Goal: Task Accomplishment & Management: Use online tool/utility

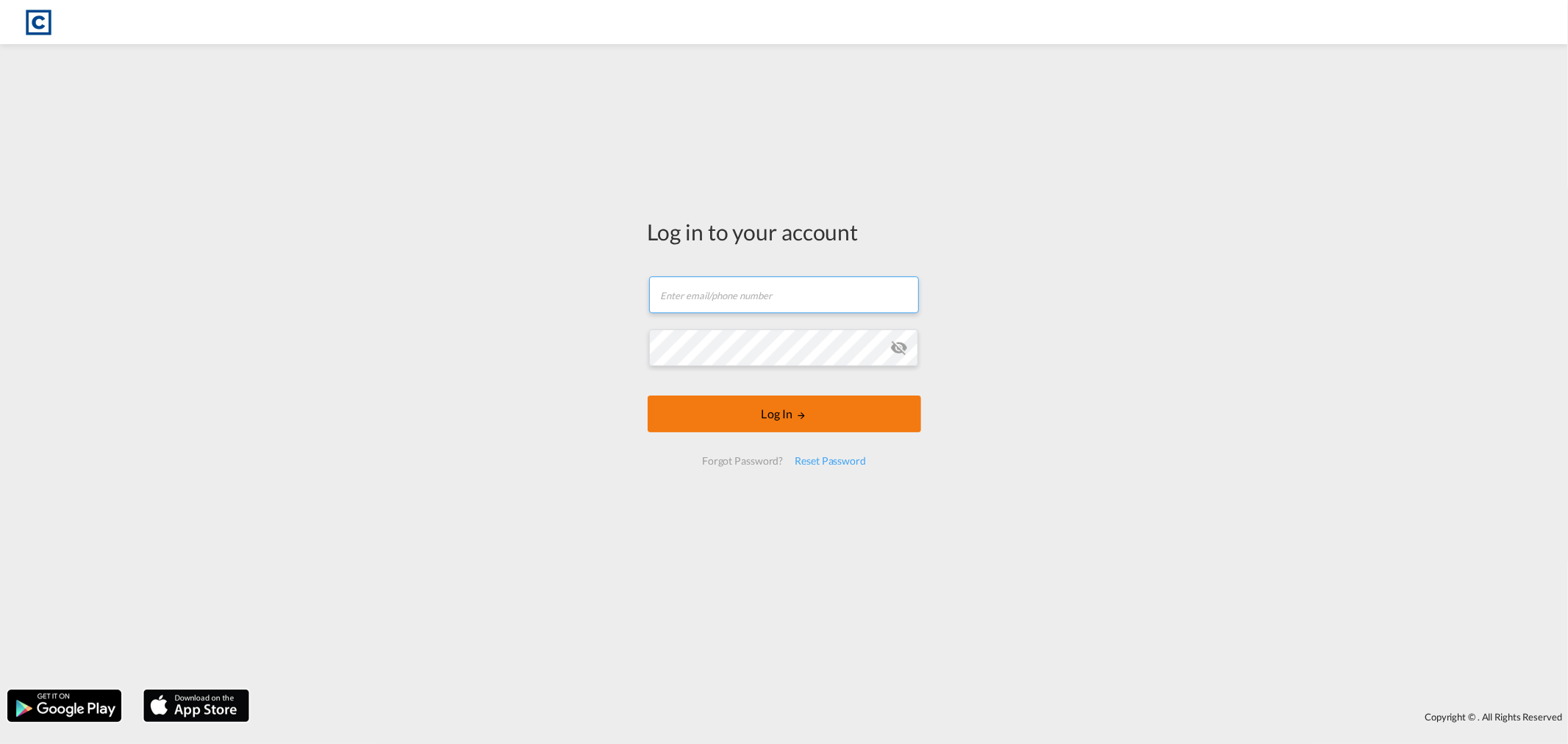
type input "[PERSON_NAME][EMAIL_ADDRESS][DOMAIN_NAME]"
click at [792, 427] on button "Log In" at bounding box center [784, 414] width 273 height 37
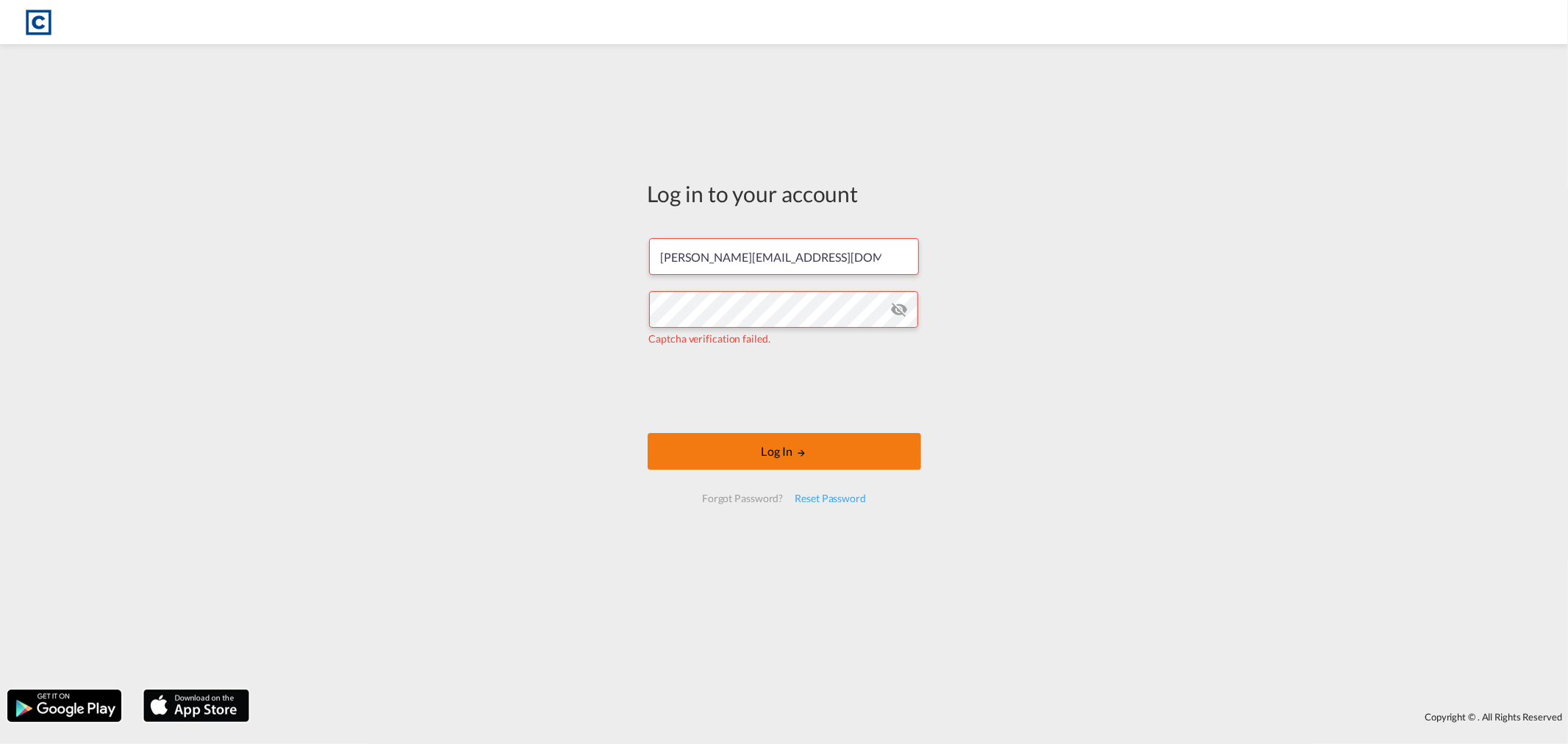
click at [766, 451] on button "Log In" at bounding box center [784, 451] width 273 height 37
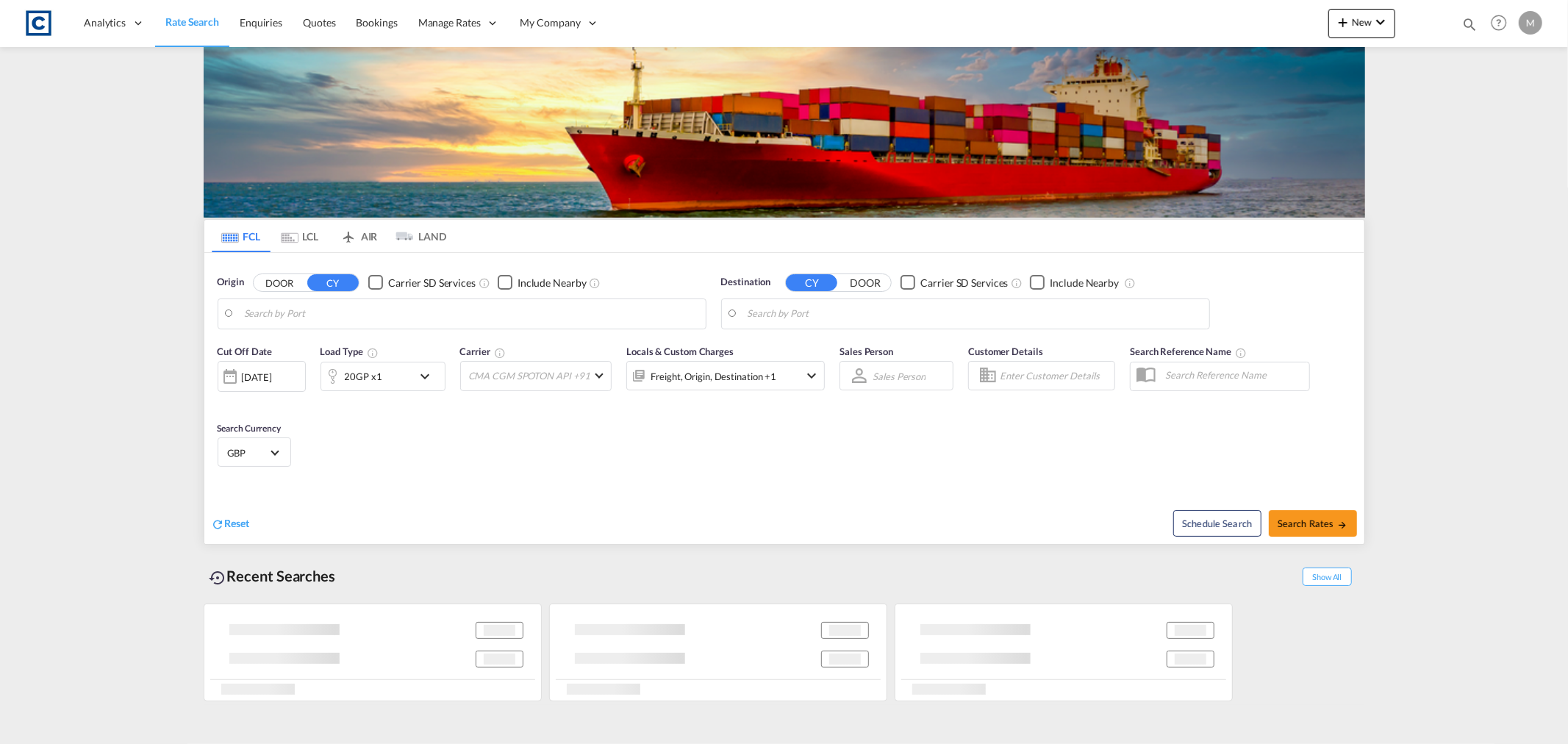
type input "Felixstowe, GBFXT"
type input "Alexandria (El Iskandariya), EGALY"
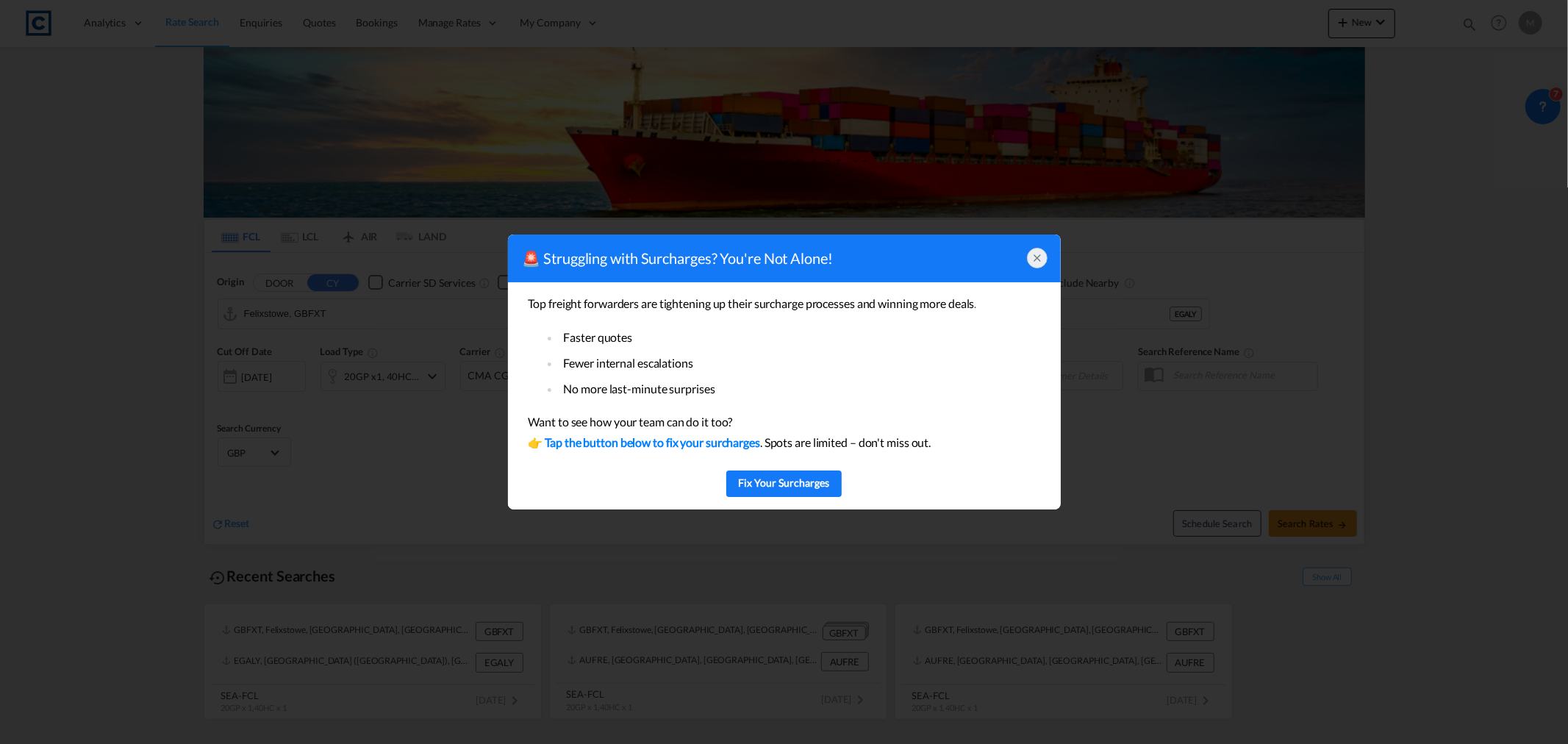
click at [1036, 256] on icon at bounding box center [1036, 258] width 6 height 6
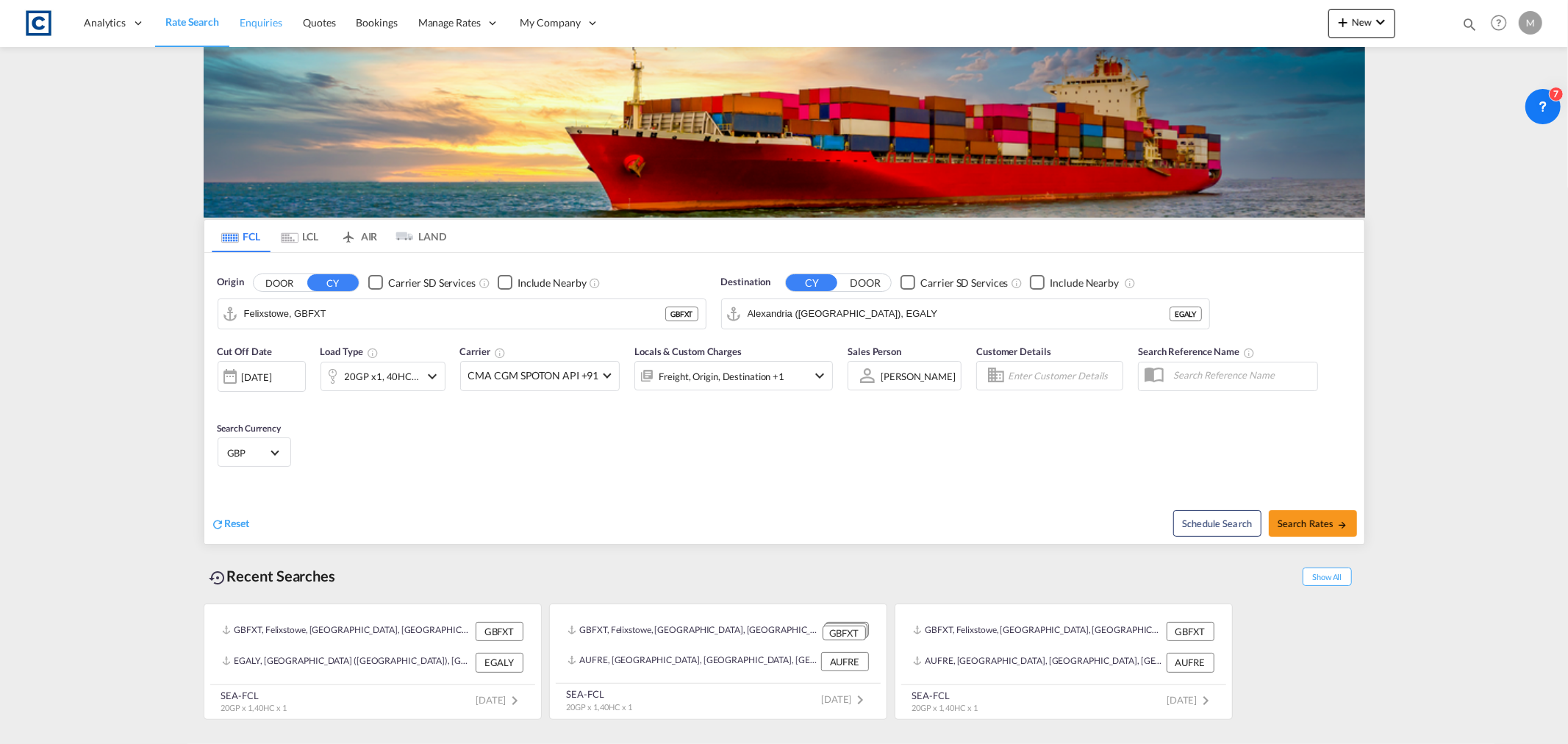
click at [272, 27] on span "Enquiries" at bounding box center [261, 22] width 42 height 13
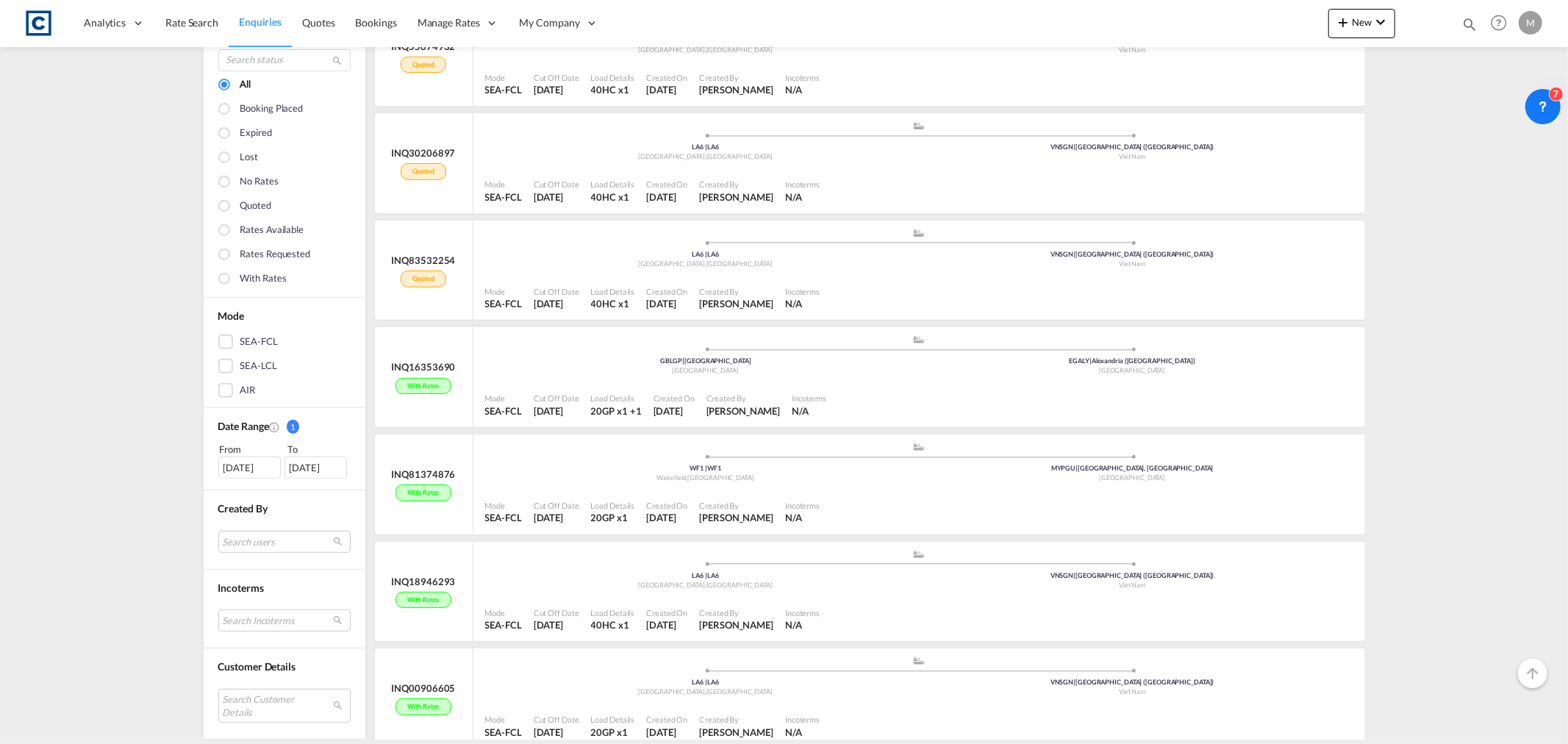
scroll to position [408, 0]
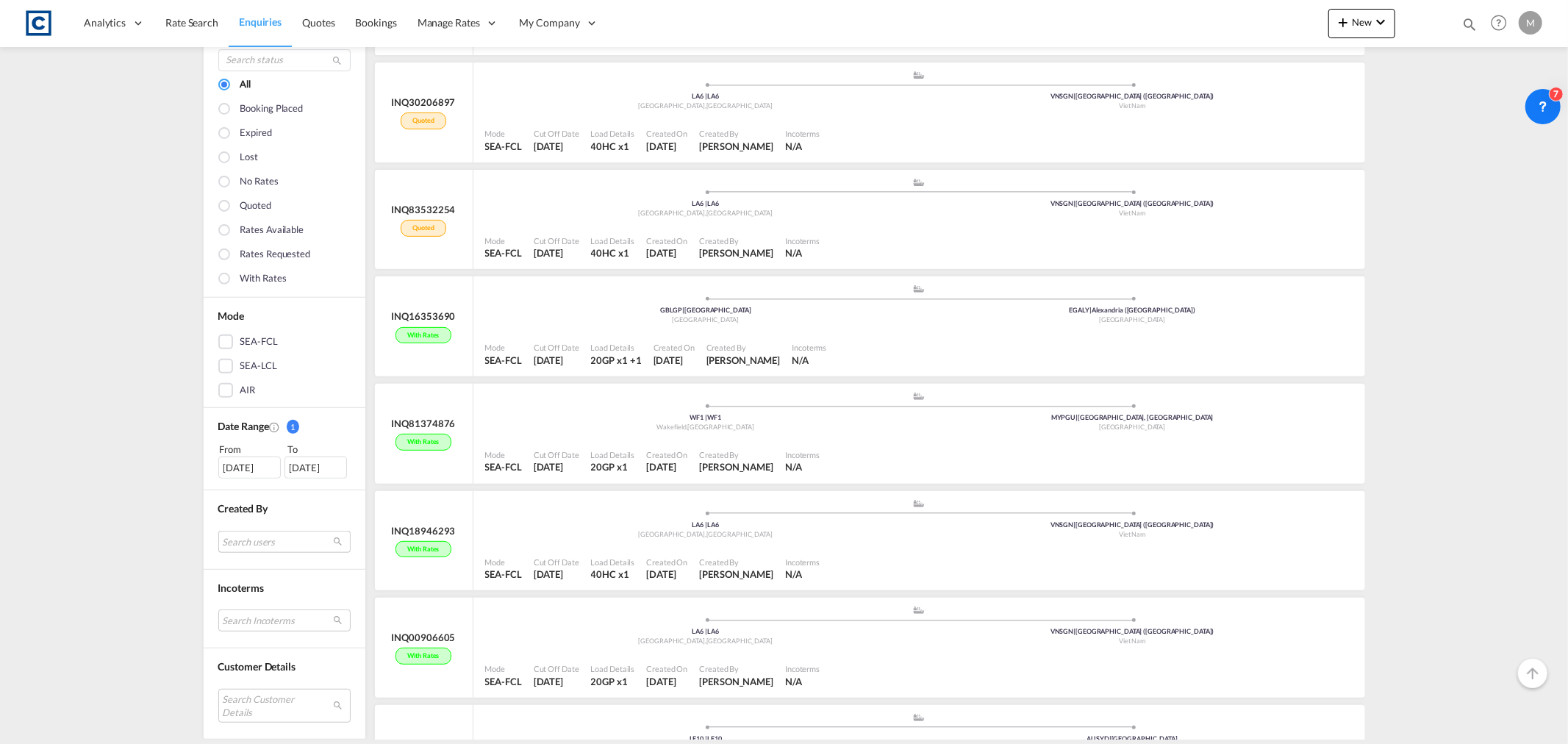
click at [280, 540] on md-select "Search users internal users internal_user ramki Freightify ramki@freightify.com…" at bounding box center [285, 541] width 132 height 22
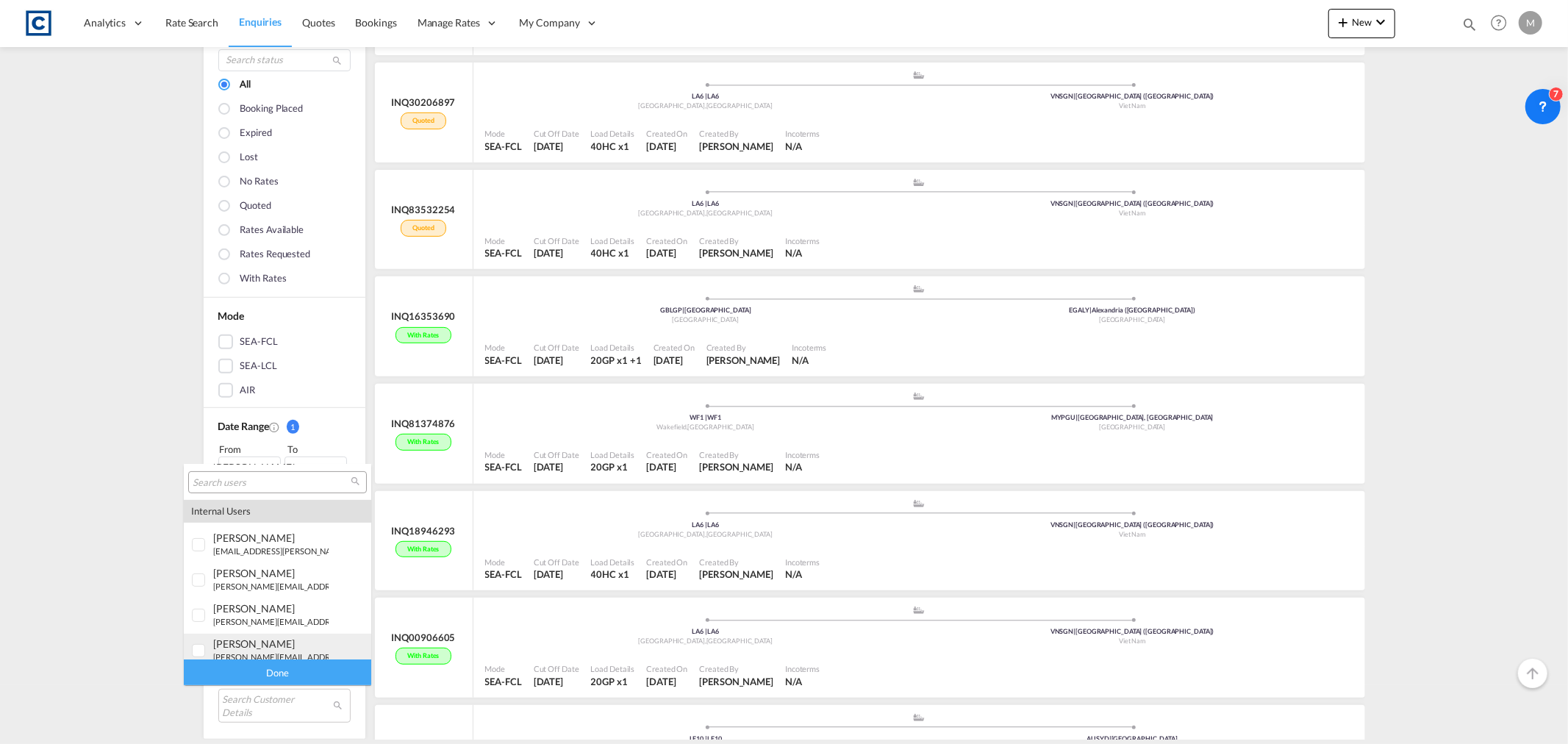
scroll to position [571, 0]
click at [292, 606] on small "[PERSON_NAME][EMAIL_ADDRESS][PERSON_NAME][DOMAIN_NAME]" at bounding box center [344, 611] width 262 height 10
click at [297, 663] on div "Done" at bounding box center [277, 672] width 187 height 26
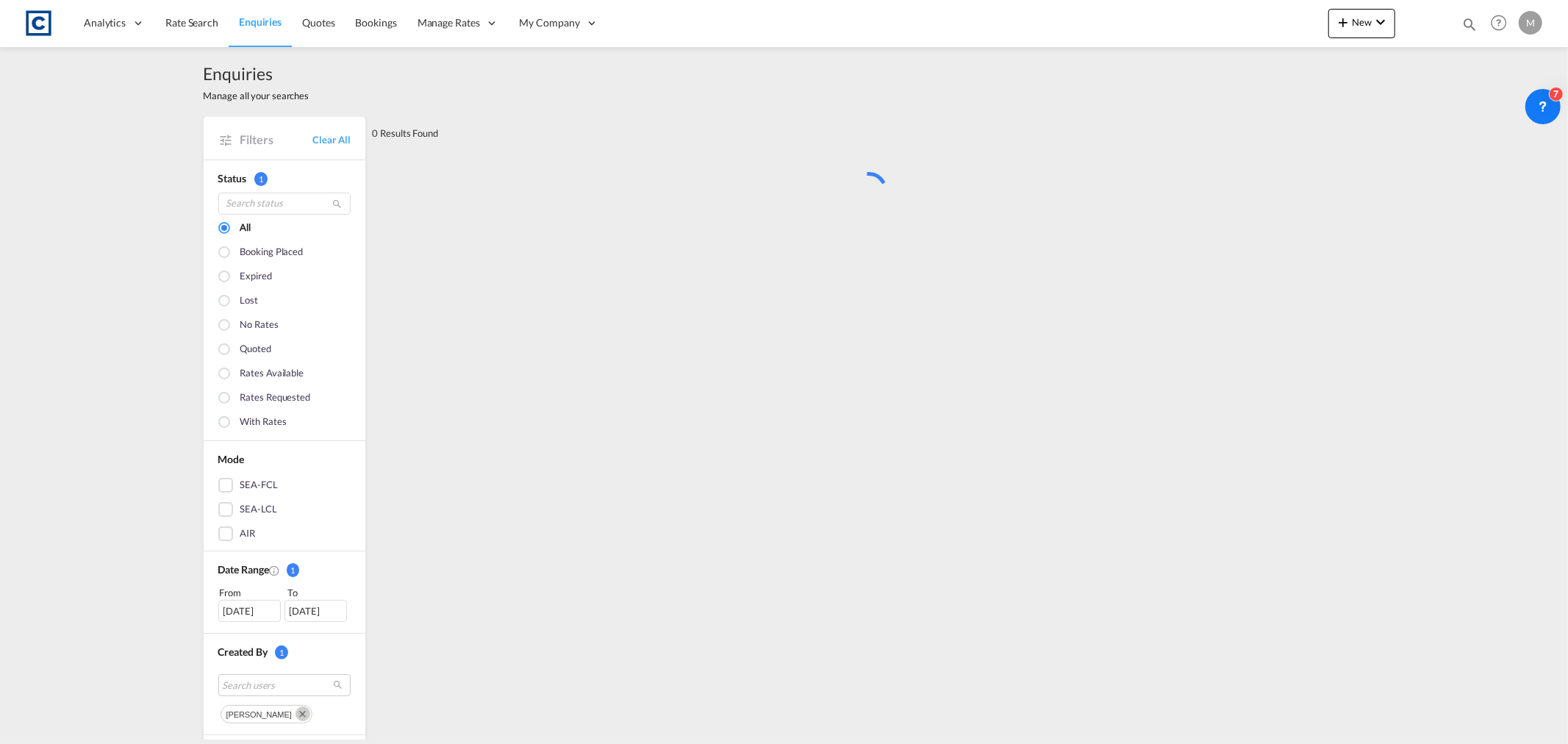
scroll to position [0, 0]
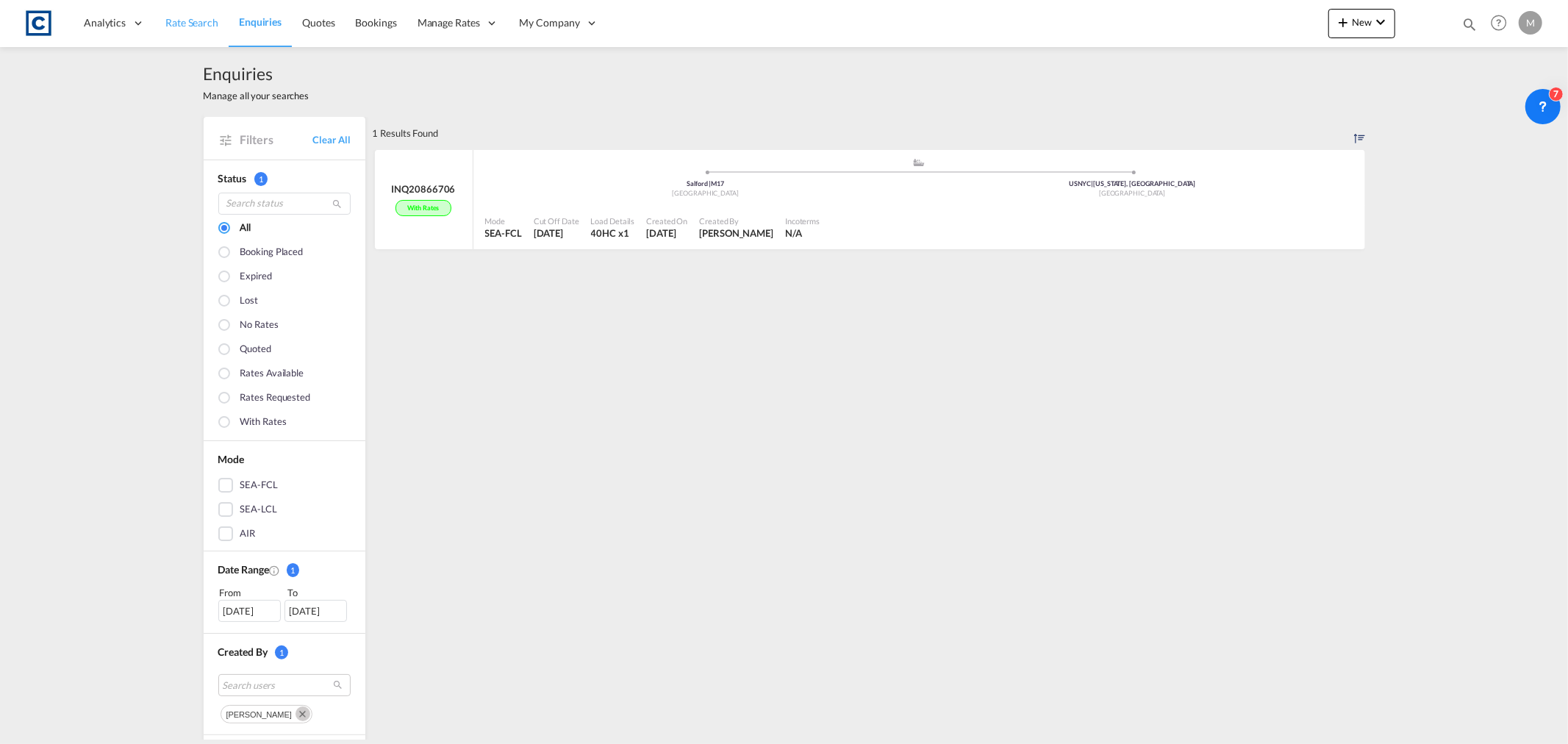
click at [175, 14] on link "Rate Search" at bounding box center [192, 23] width 73 height 48
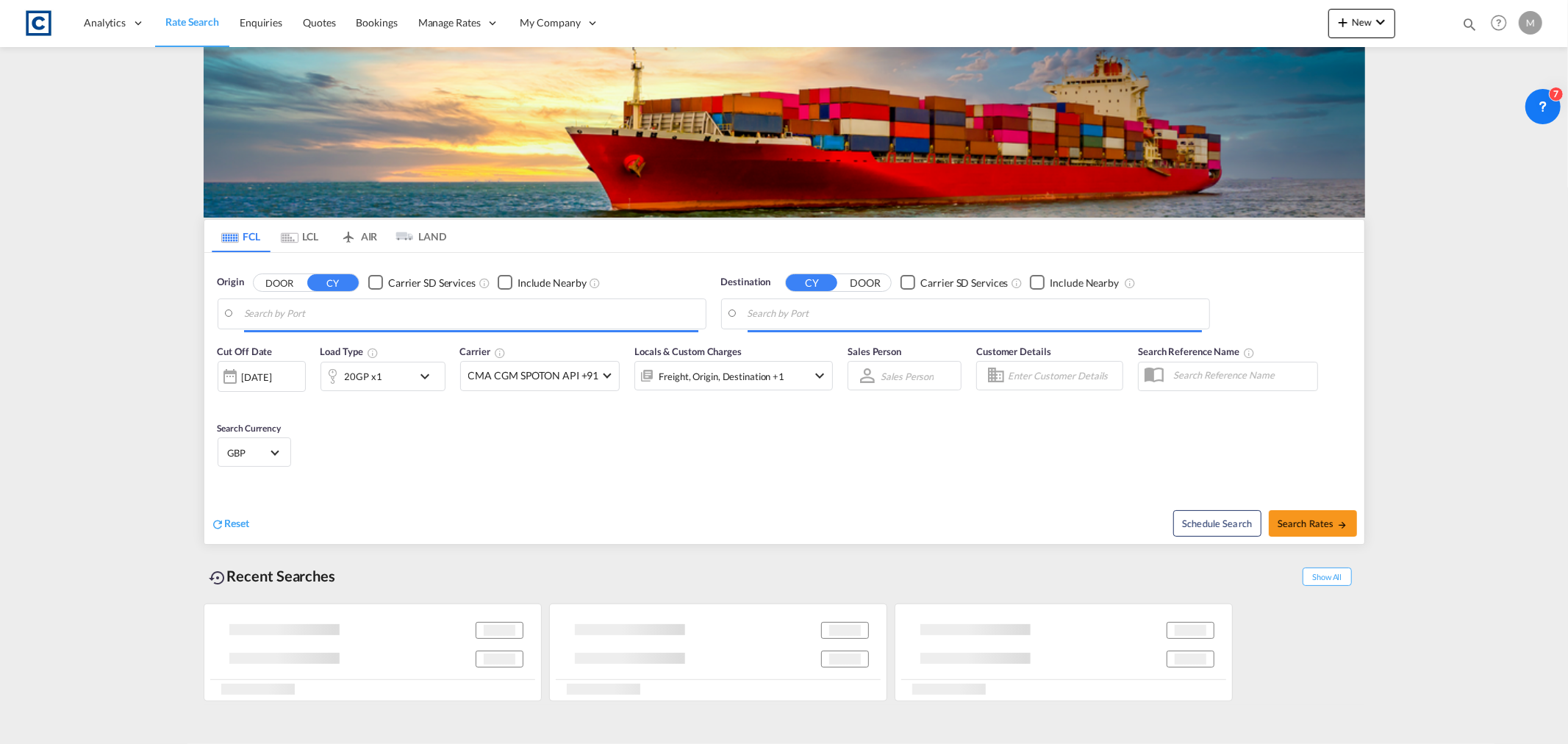
type input "Felixstowe, GBFXT"
type input "Alexandria (El Iskandariya), EGALY"
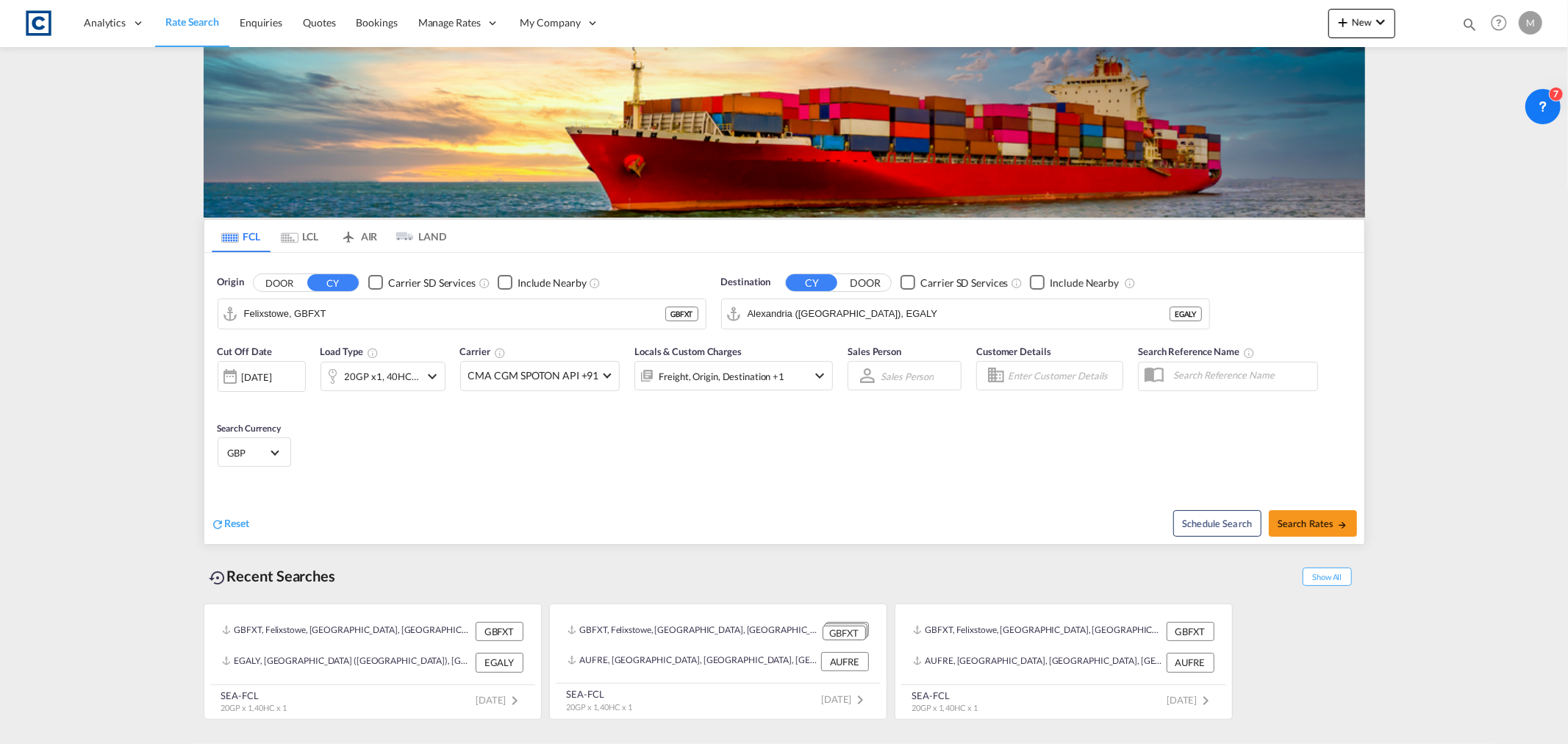
click at [280, 280] on button "DOOR" at bounding box center [279, 282] width 52 height 17
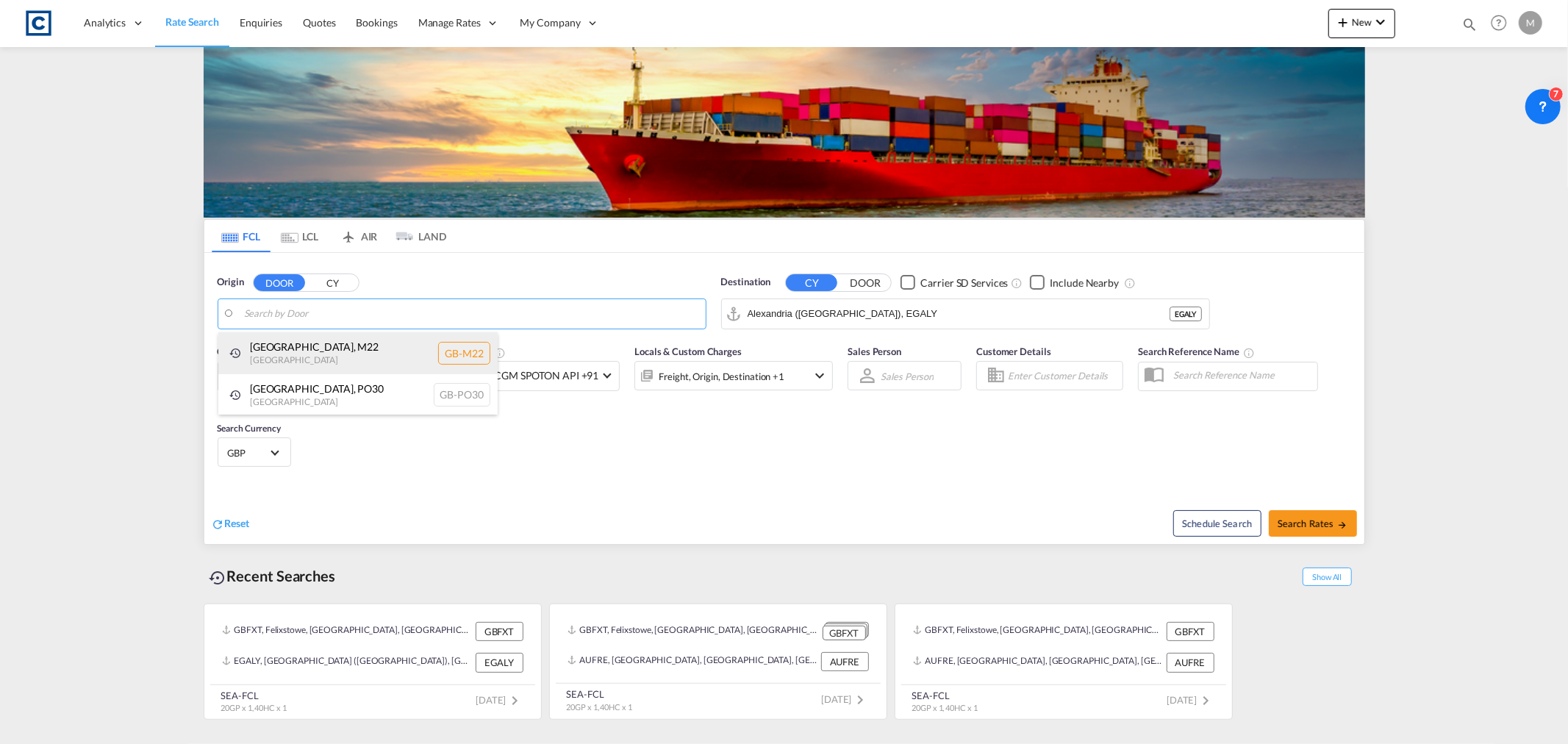
click at [311, 350] on div "Manchester , M22 United Kingdom GB-M22" at bounding box center [358, 353] width 279 height 42
type input "GB-M22, [GEOGRAPHIC_DATA]"
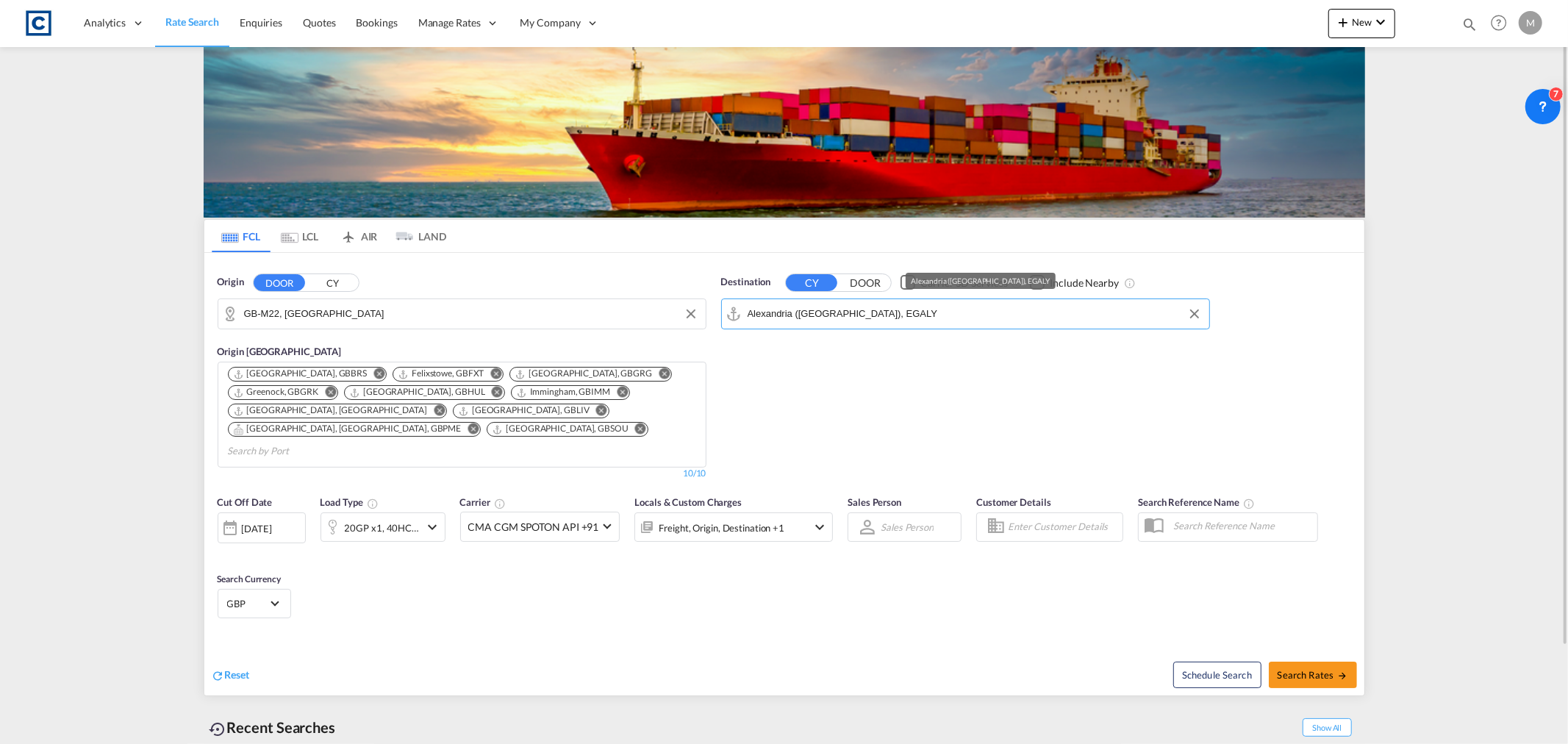
click at [952, 309] on input "Alexandria (El Iskandariya), EGALY" at bounding box center [975, 314] width 454 height 22
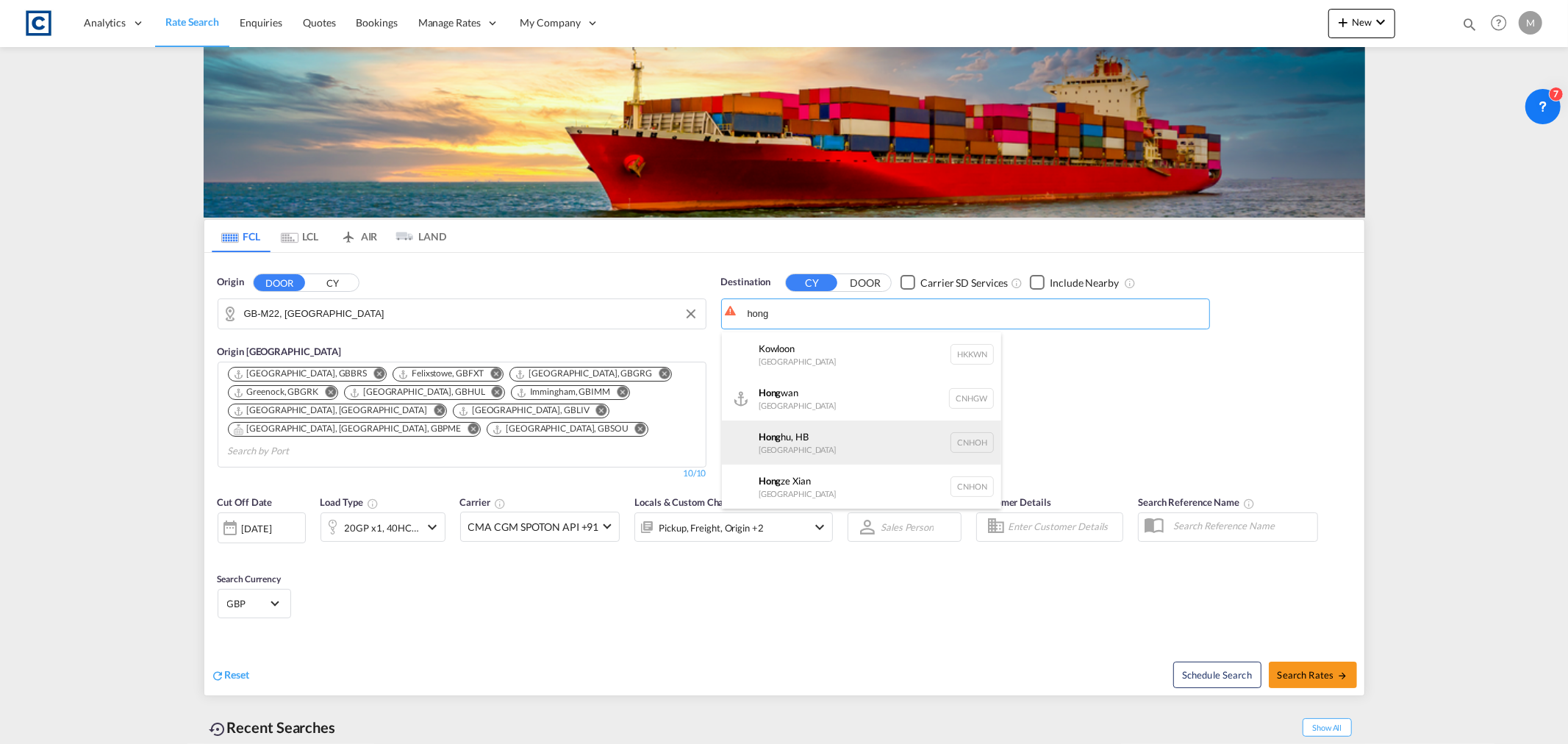
scroll to position [81, 0]
click at [804, 454] on div "Hong Kong Hong Kong HKHKG" at bounding box center [861, 449] width 279 height 44
type input "[GEOGRAPHIC_DATA], HKHKG"
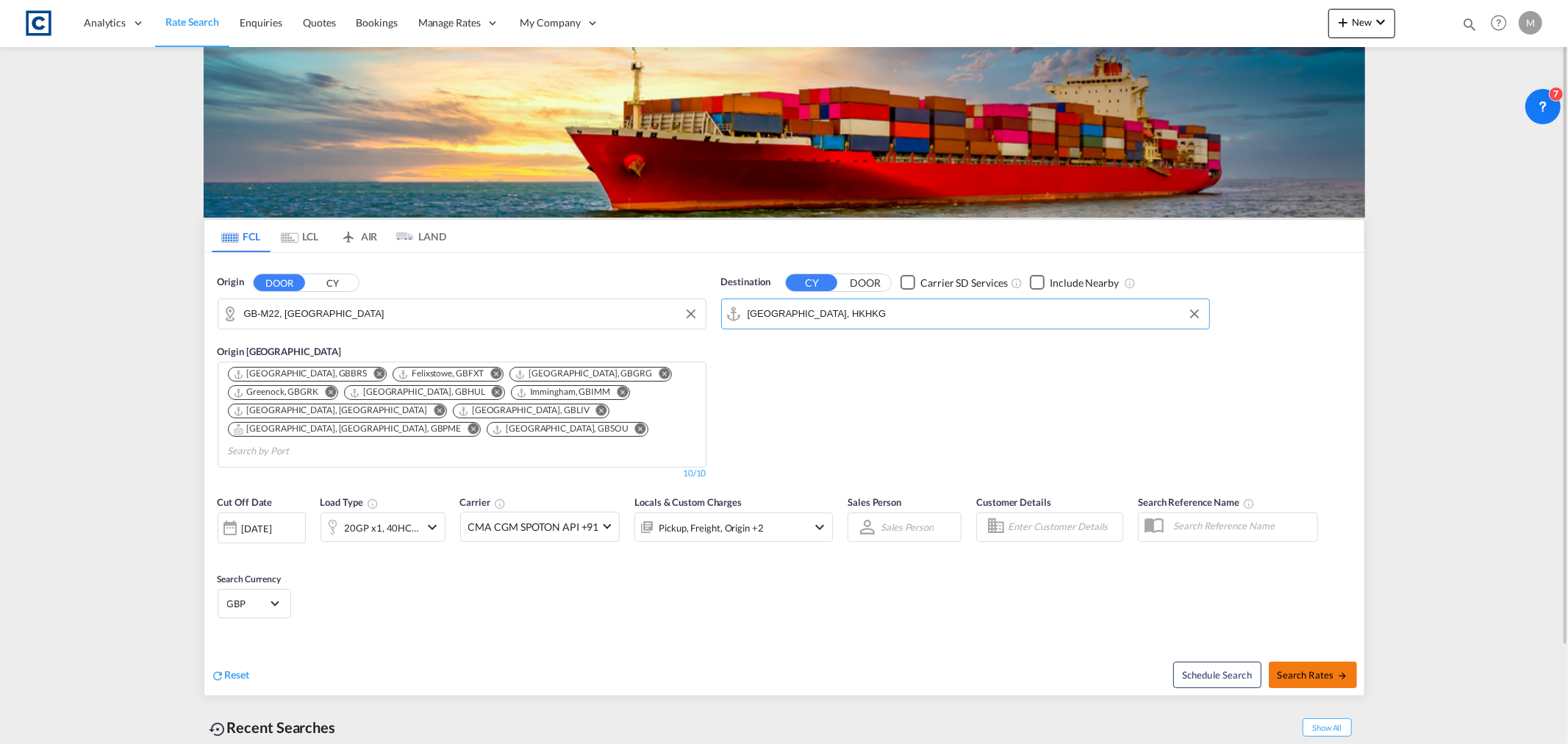
click at [1324, 669] on span "Search Rates" at bounding box center [1312, 675] width 71 height 12
type input "M22 to HKHKG / 11 Aug 2025"
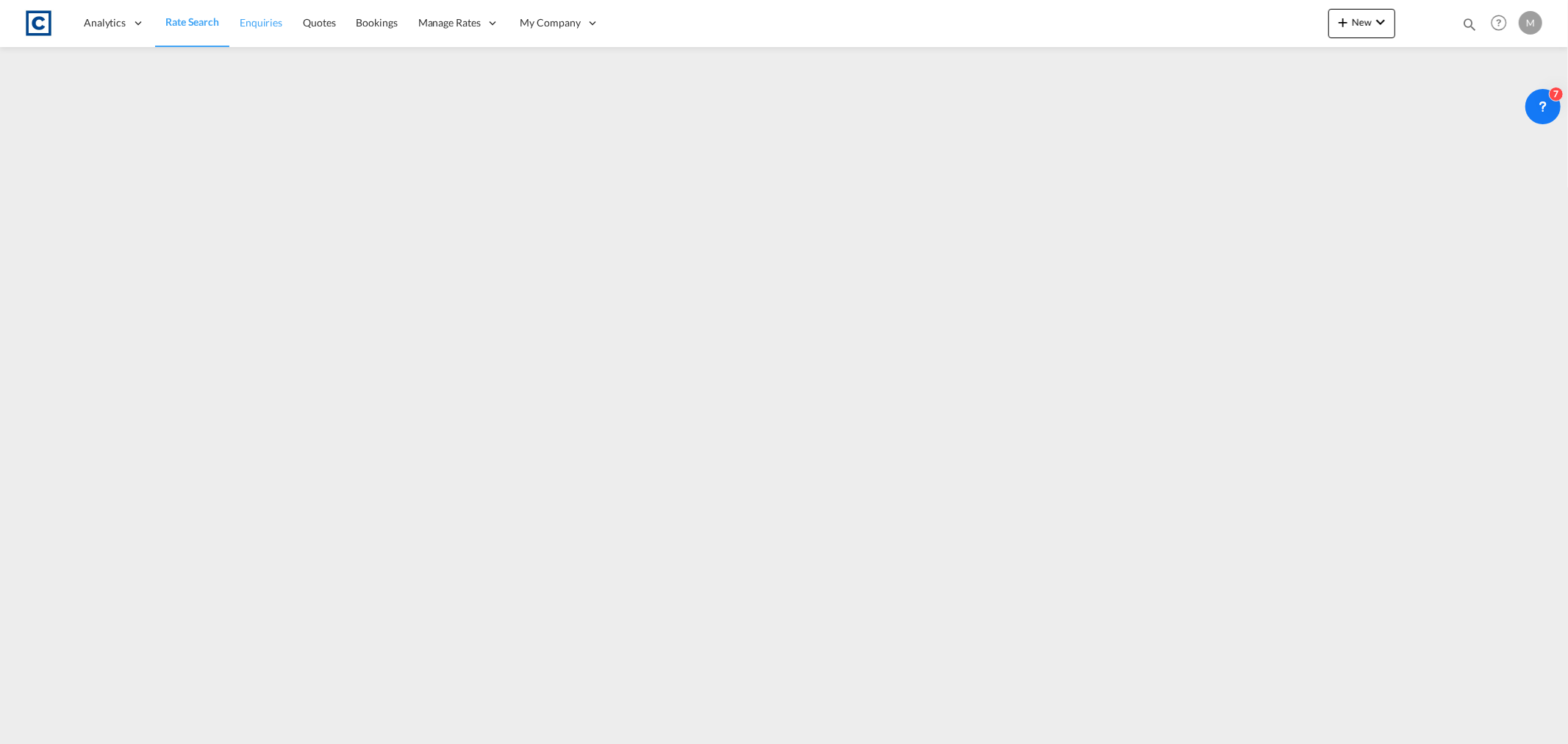
click at [258, 18] on span "Enquiries" at bounding box center [261, 22] width 42 height 13
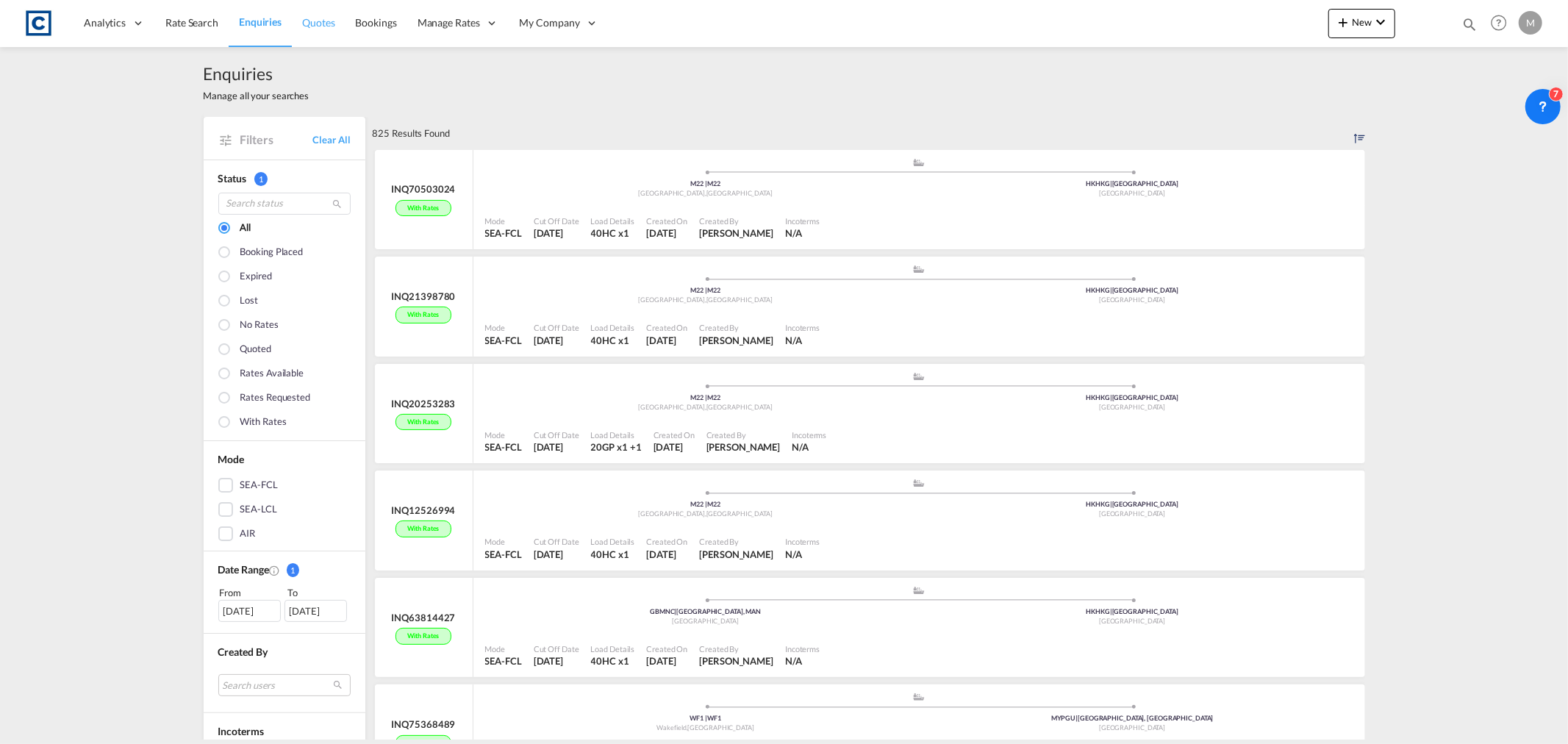
click at [336, 21] on link "Quotes" at bounding box center [318, 23] width 53 height 48
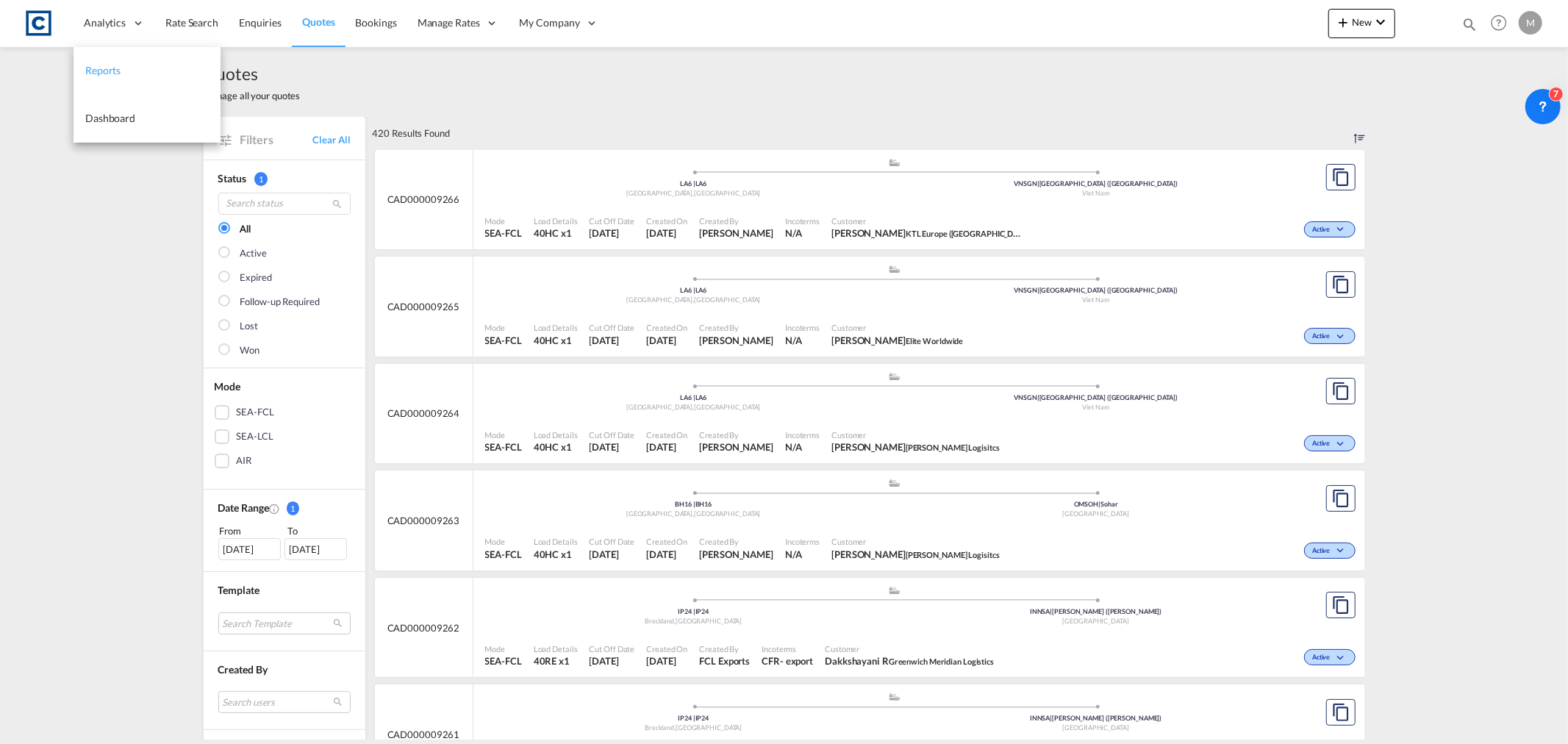
click at [112, 70] on span "Reports" at bounding box center [103, 70] width 35 height 13
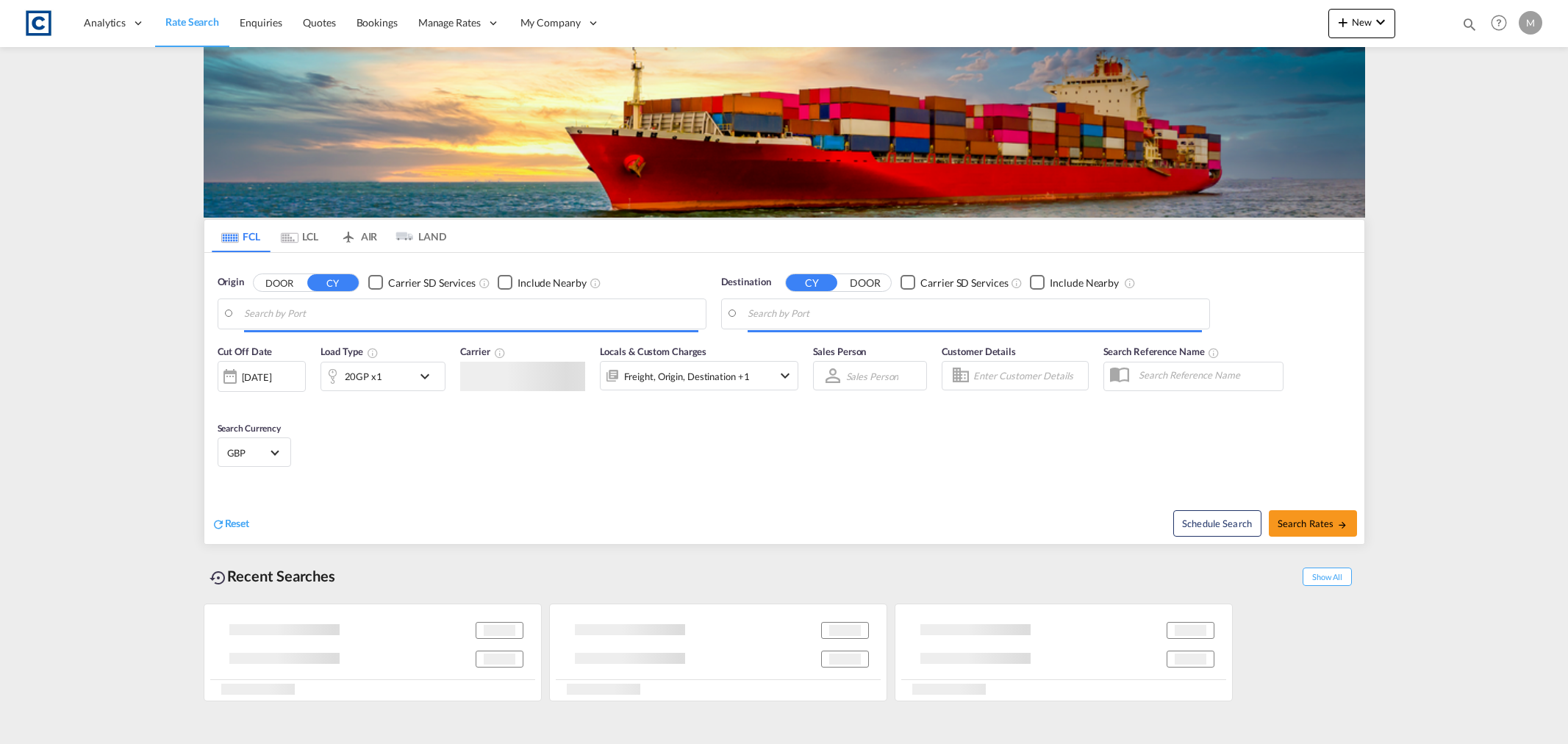
click at [315, 24] on span "Quotes" at bounding box center [319, 22] width 33 height 13
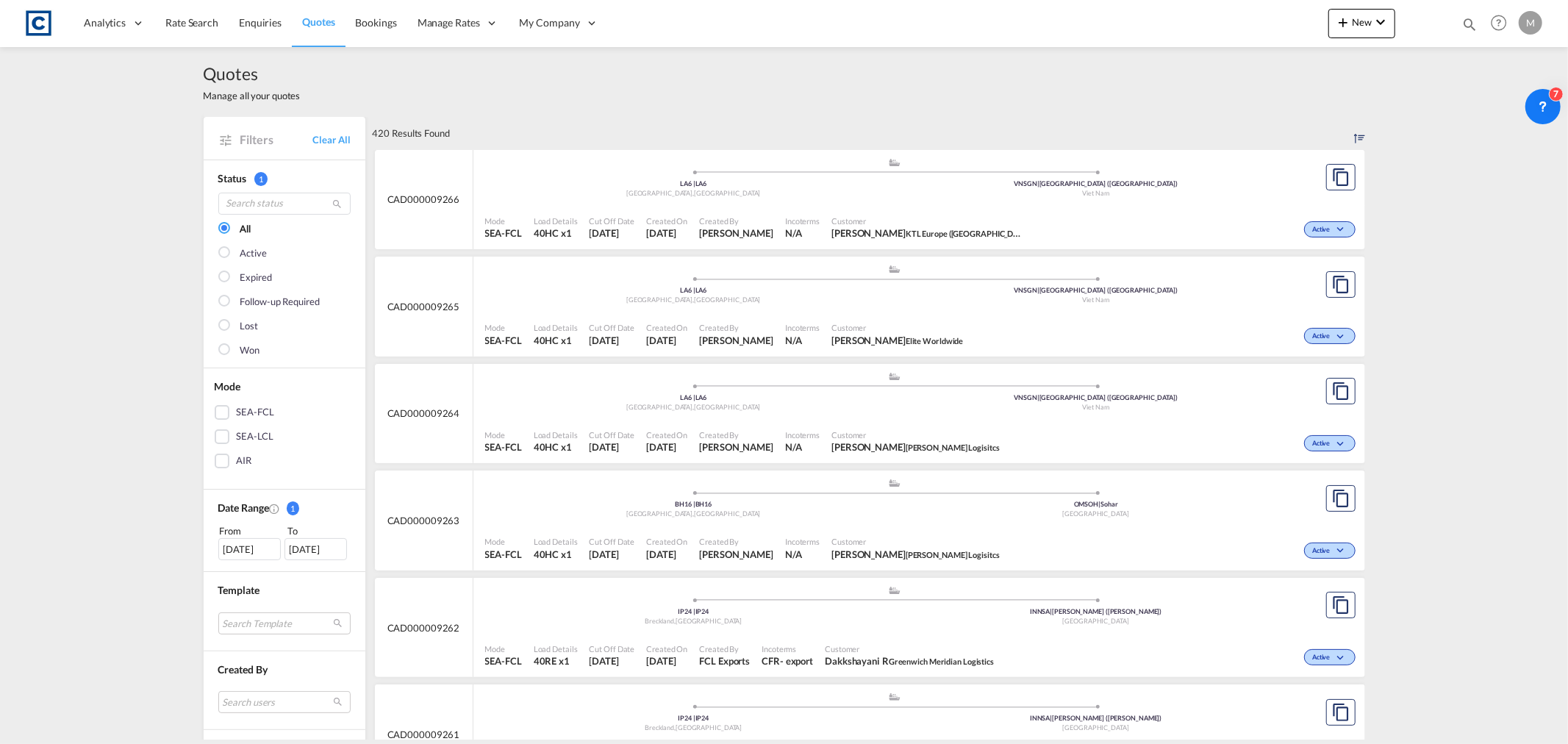
click at [223, 352] on div at bounding box center [226, 351] width 14 height 14
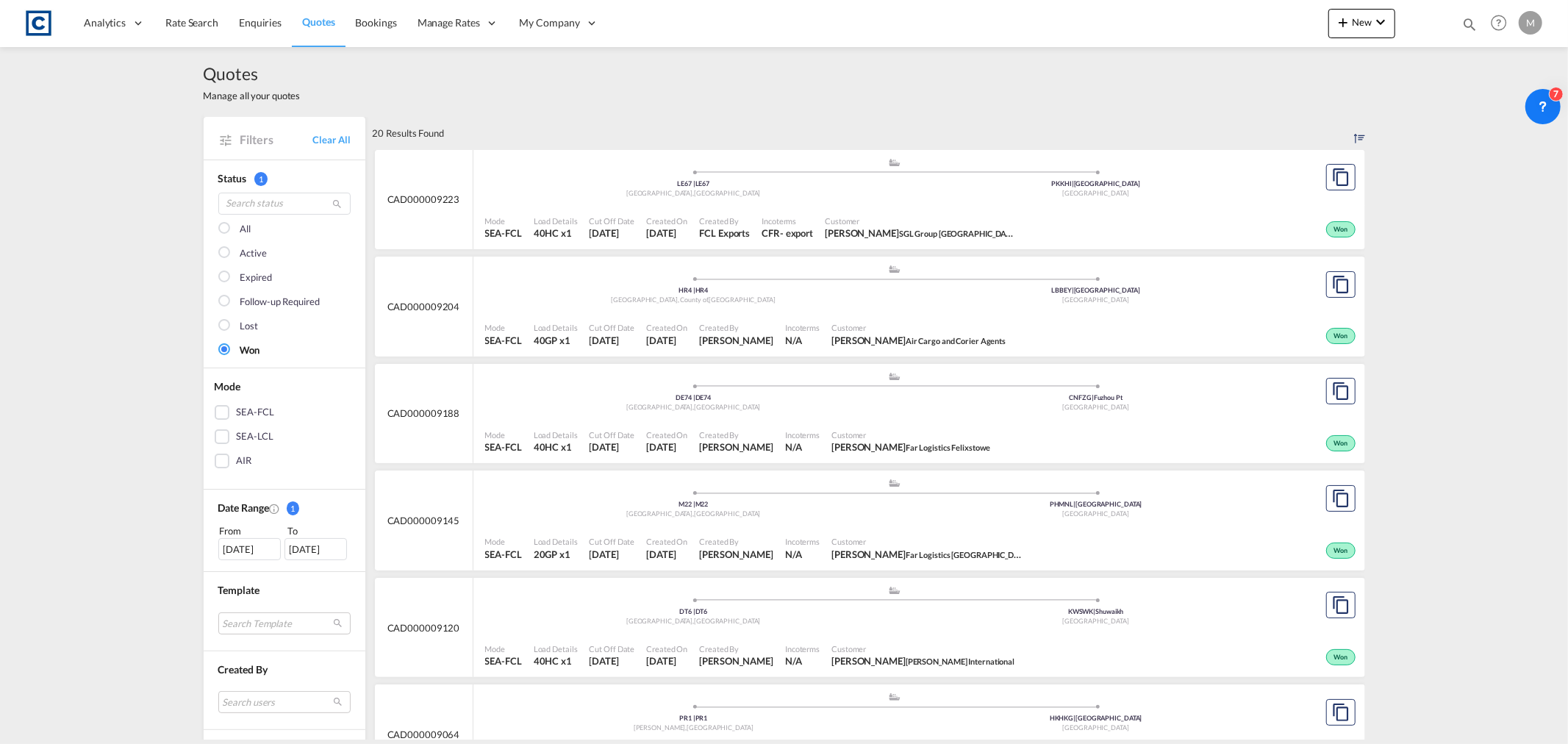
scroll to position [571, 0]
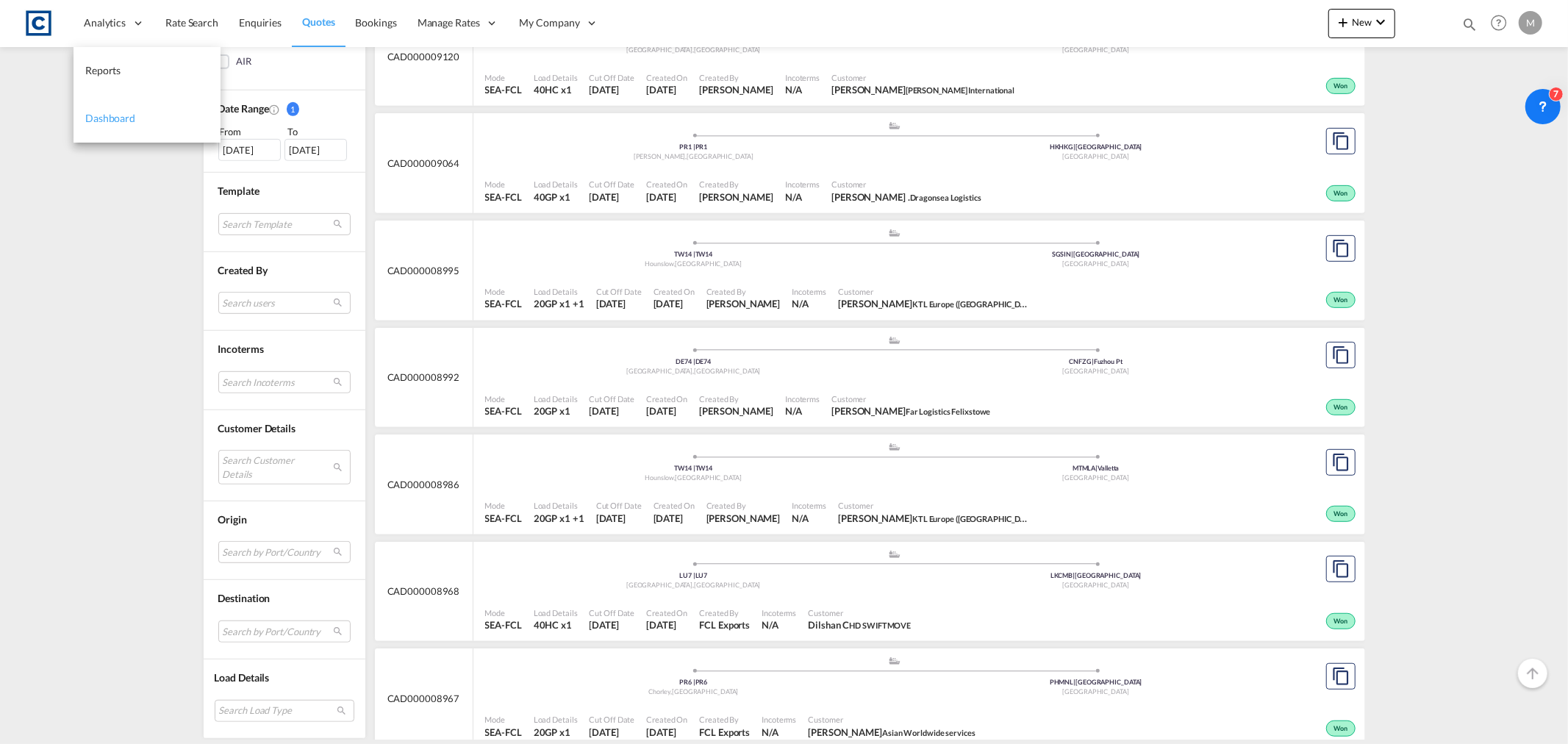
click at [99, 120] on span "Dashboard" at bounding box center [110, 118] width 50 height 13
